Goal: Task Accomplishment & Management: Use online tool/utility

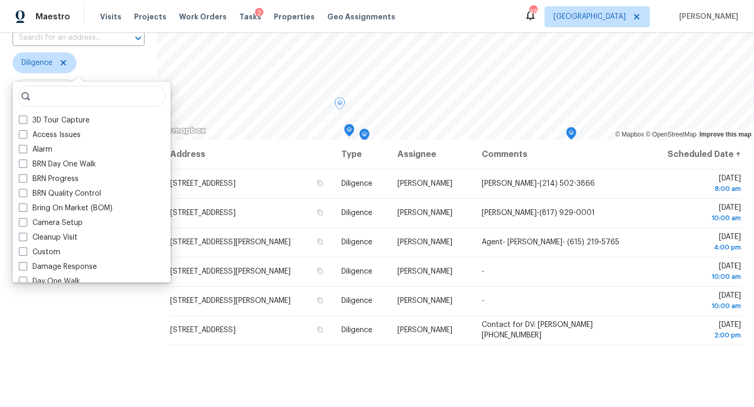
scroll to position [117, 0]
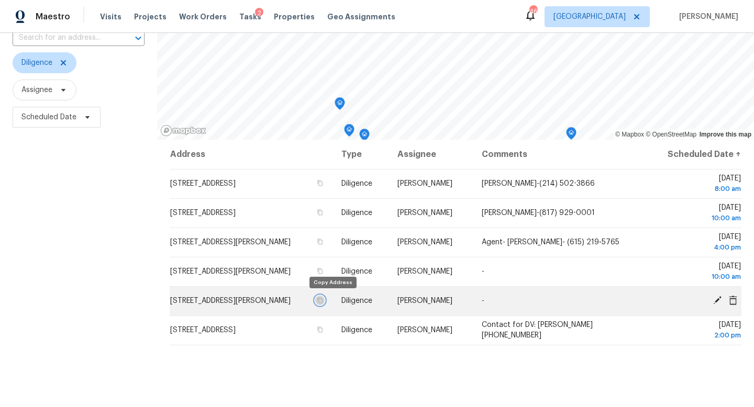
click at [323, 301] on icon "button" at bounding box center [320, 300] width 6 height 6
click at [716, 301] on icon at bounding box center [717, 300] width 8 height 8
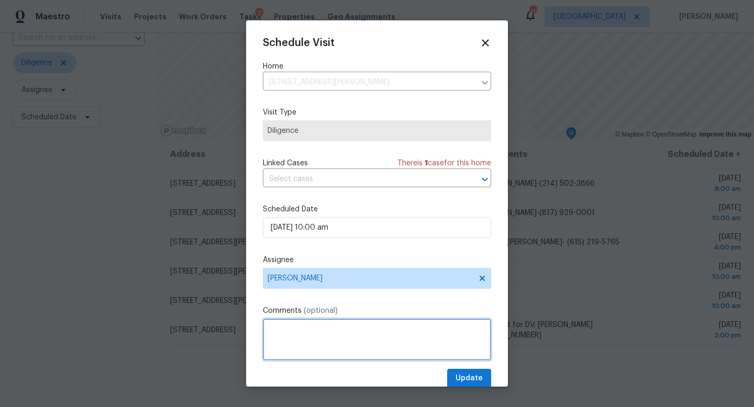
click at [295, 329] on textarea at bounding box center [377, 340] width 228 height 42
paste textarea "(214) 334-2475"
paste textarea "Heather Hangen"
type textarea "(214) 334-2475 Heather Hangen"
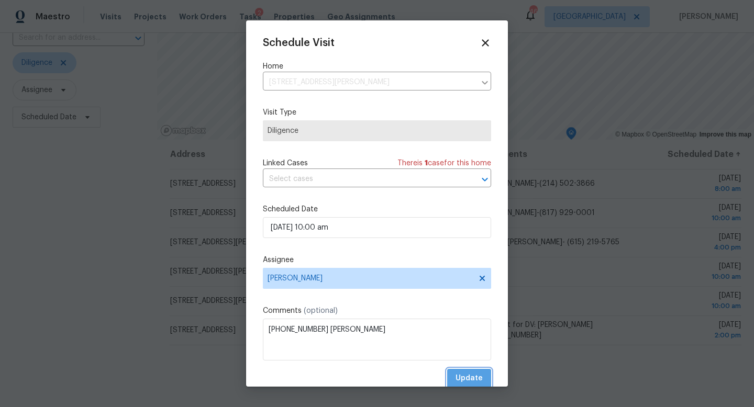
click at [473, 378] on span "Update" at bounding box center [469, 378] width 27 height 13
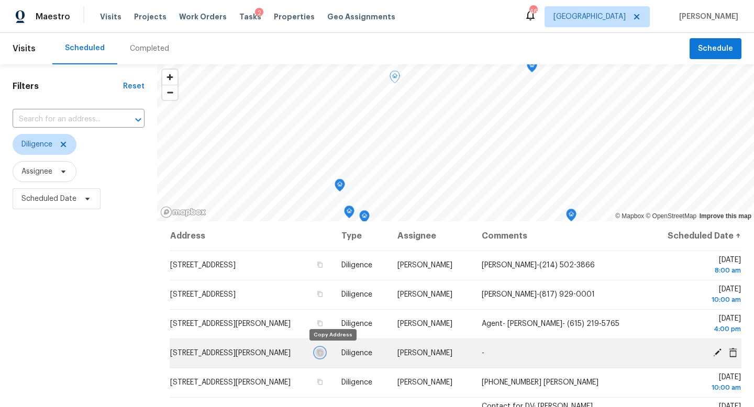
click at [323, 350] on icon "button" at bounding box center [320, 353] width 6 height 6
click at [719, 355] on icon at bounding box center [717, 352] width 9 height 9
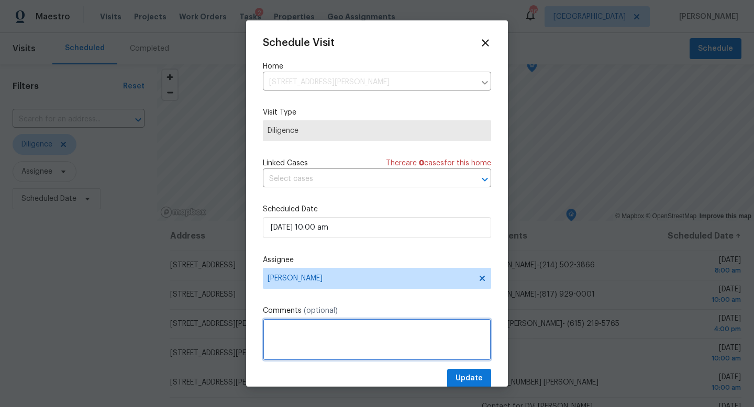
click at [386, 327] on textarea at bounding box center [377, 340] width 228 height 42
paste textarea "(214) 497-8702"
paste textarea "Terry Moore"
type textarea "(214) 497-8702 Terry Moore"
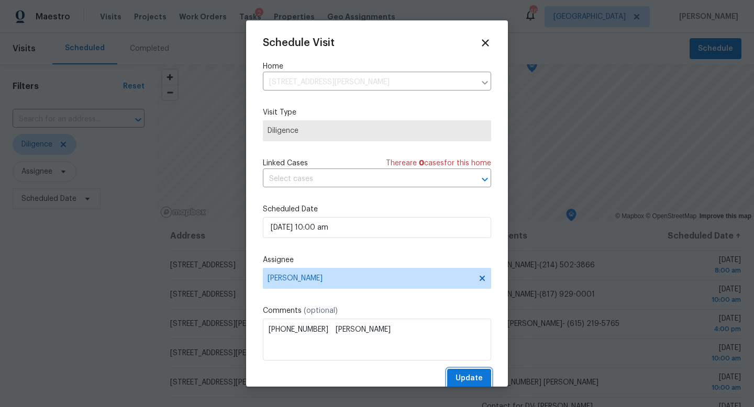
click at [466, 377] on span "Update" at bounding box center [469, 378] width 27 height 13
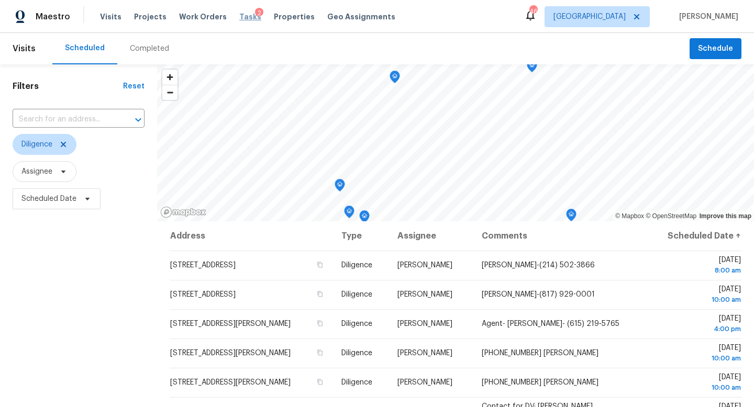
click at [239, 17] on span "Tasks" at bounding box center [250, 16] width 22 height 7
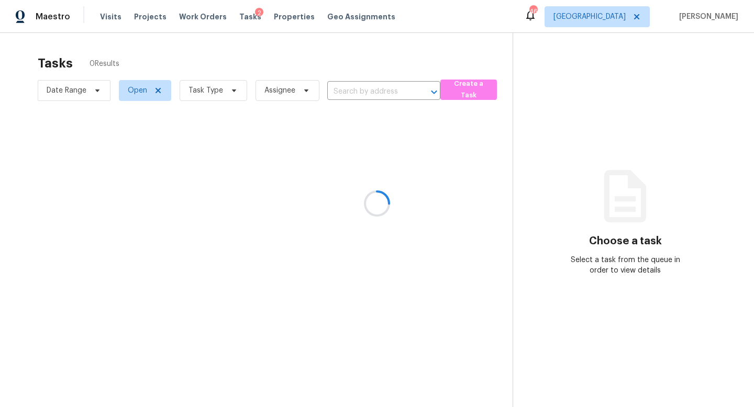
click at [231, 92] on div at bounding box center [377, 203] width 754 height 407
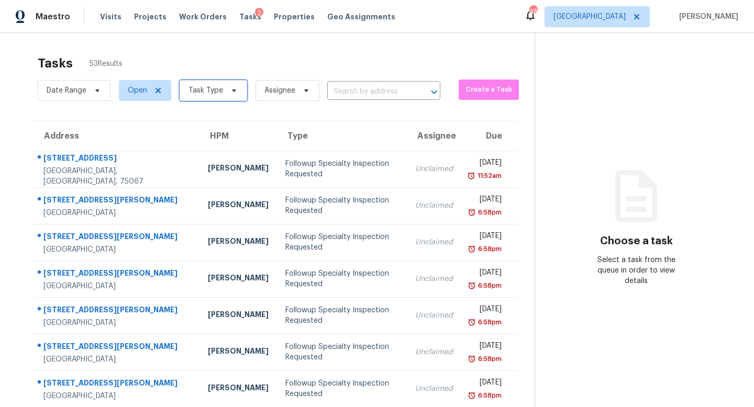
click at [231, 93] on icon at bounding box center [234, 90] width 8 height 8
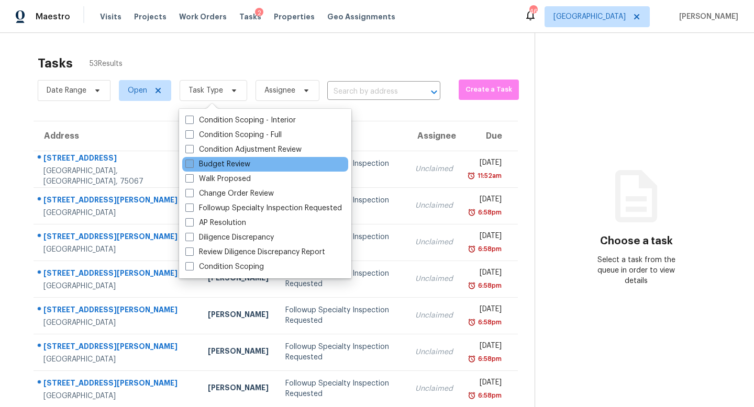
click at [229, 167] on label "Budget Review" at bounding box center [217, 164] width 65 height 10
click at [192, 166] on input "Budget Review" at bounding box center [188, 162] width 7 height 7
checkbox input "true"
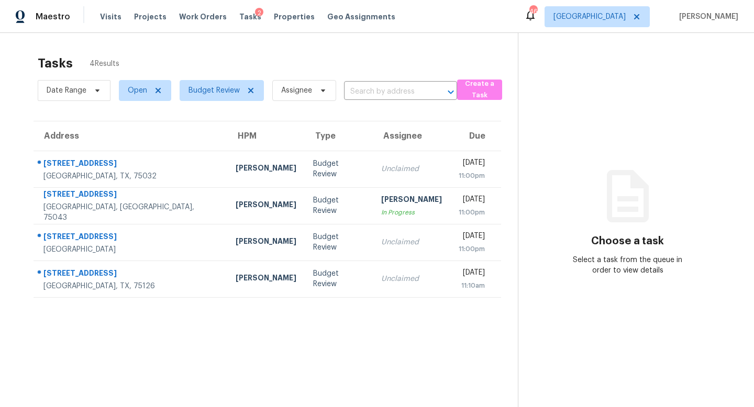
click at [225, 53] on div "Tasks 4 Results" at bounding box center [278, 63] width 480 height 27
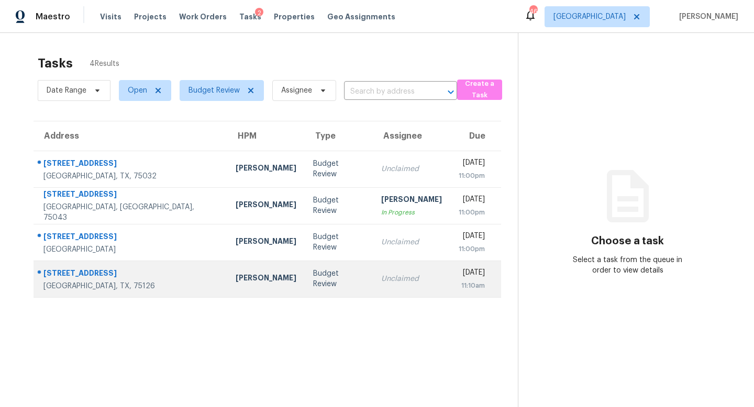
click at [236, 279] on div "[PERSON_NAME]" at bounding box center [266, 279] width 61 height 13
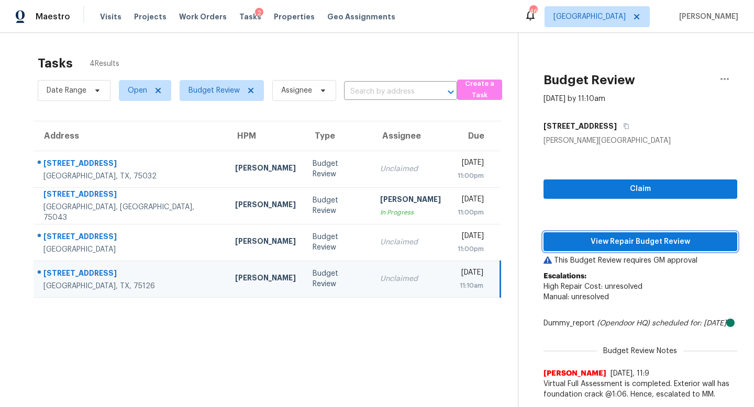
click at [555, 240] on span "View Repair Budget Review" at bounding box center [640, 242] width 177 height 13
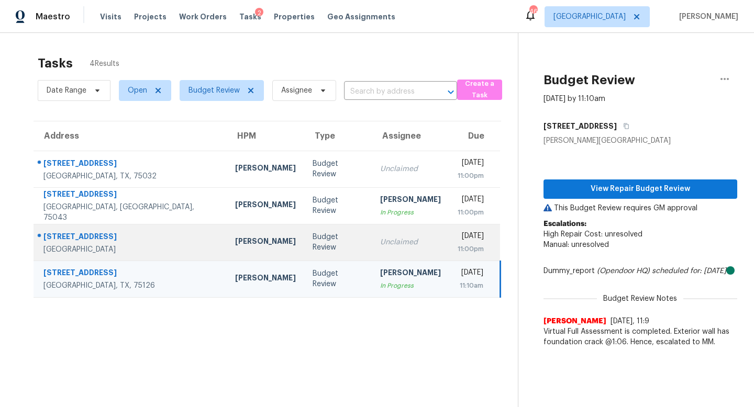
click at [384, 236] on td "Unclaimed" at bounding box center [410, 242] width 77 height 37
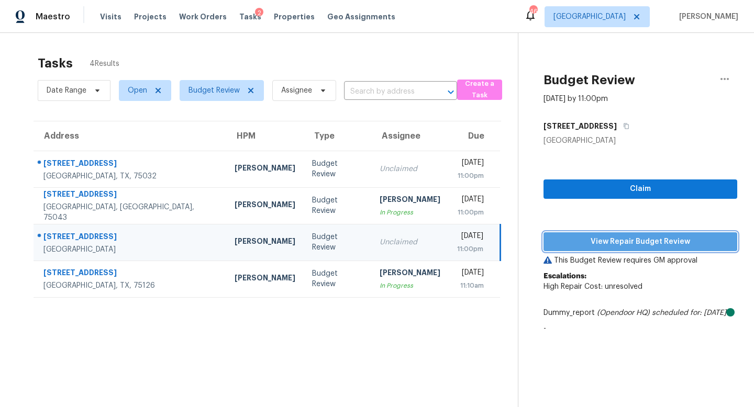
click at [575, 242] on span "View Repair Budget Review" at bounding box center [640, 242] width 177 height 13
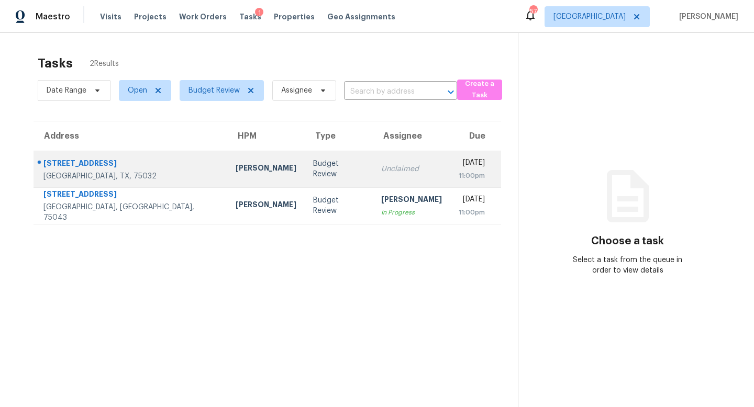
click at [313, 173] on div "Budget Review" at bounding box center [338, 169] width 51 height 21
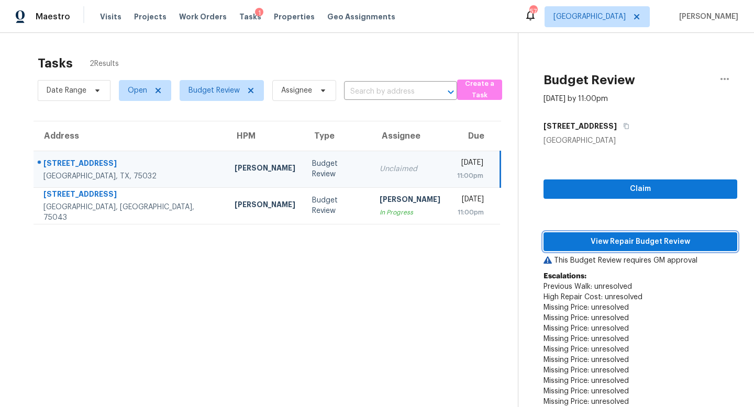
click at [558, 233] on button "View Repair Budget Review" at bounding box center [641, 241] width 194 height 19
